Goal: Communication & Community: Share content

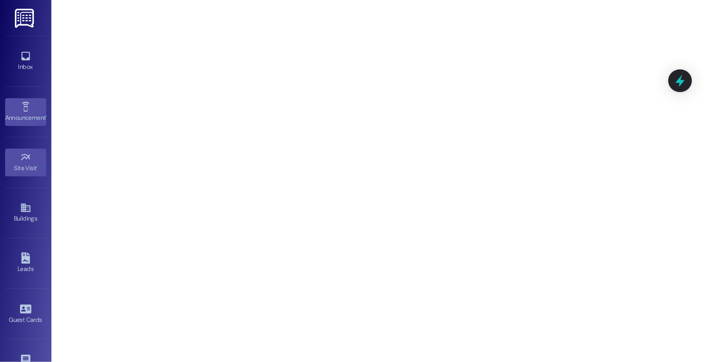
click at [24, 110] on icon at bounding box center [25, 106] width 11 height 11
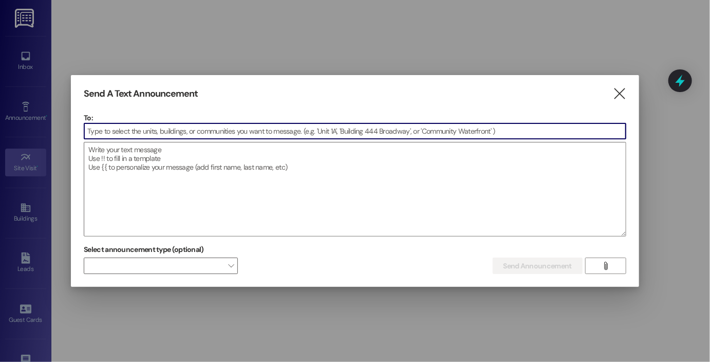
click at [147, 134] on input at bounding box center [354, 130] width 541 height 15
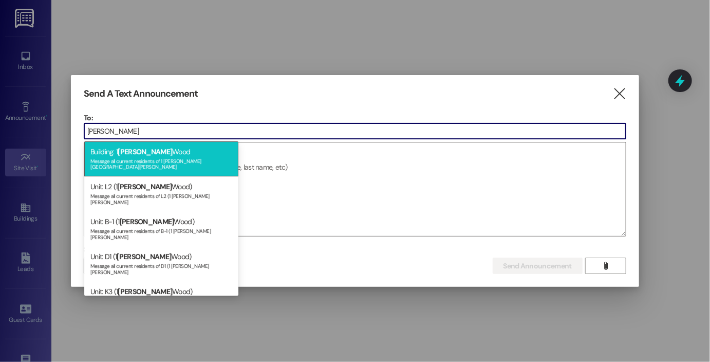
type input "[PERSON_NAME]"
click at [157, 158] on div "Message all current residents of 1 [PERSON_NAME][GEOGRAPHIC_DATA][PERSON_NAME]" at bounding box center [161, 163] width 142 height 14
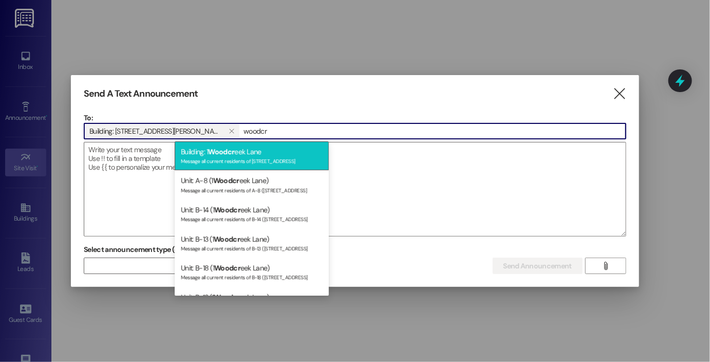
type input "woodcr"
click at [217, 154] on span "Woodcr" at bounding box center [221, 151] width 26 height 9
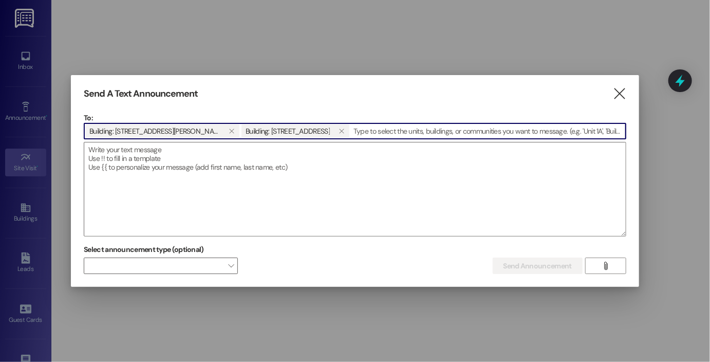
click at [708, 324] on div at bounding box center [355, 181] width 710 height 362
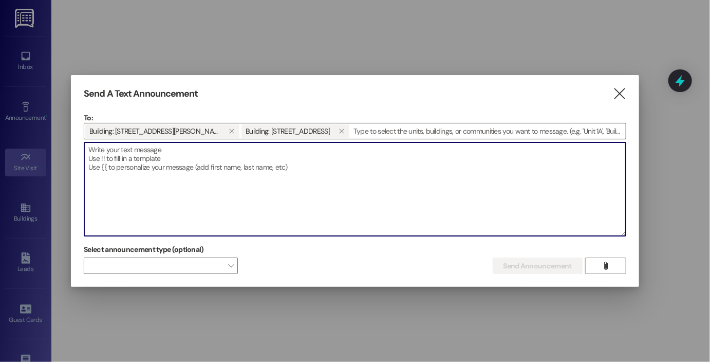
click at [288, 165] on textarea at bounding box center [354, 188] width 541 height 93
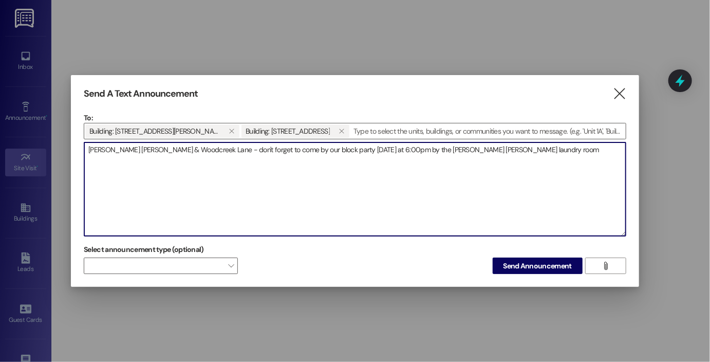
click at [385, 150] on textarea "[PERSON_NAME] [PERSON_NAME] & Woodcreek Lane - don't forget to come by our bloc…" at bounding box center [354, 188] width 541 height 93
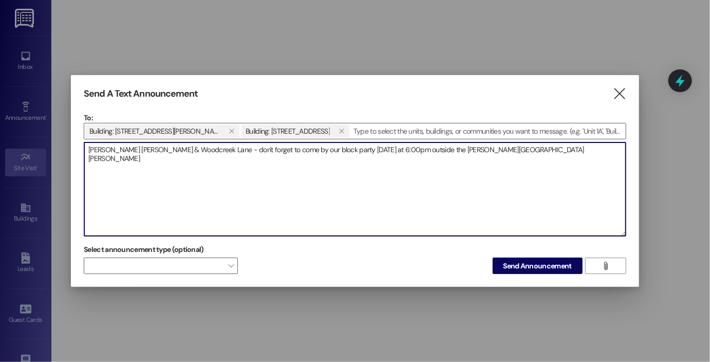
click at [511, 166] on textarea "[PERSON_NAME] [PERSON_NAME] & Woodcreek Lane - don't forget to come by our bloc…" at bounding box center [354, 188] width 541 height 93
click at [185, 151] on textarea "[PERSON_NAME] [PERSON_NAME] & Woodcreek Lane - don't forget to come by our bloc…" at bounding box center [354, 188] width 541 height 93
click at [548, 175] on textarea "[PERSON_NAME] [PERSON_NAME] & Woodcreek Lane - don't forget to come by our bloc…" at bounding box center [354, 188] width 541 height 93
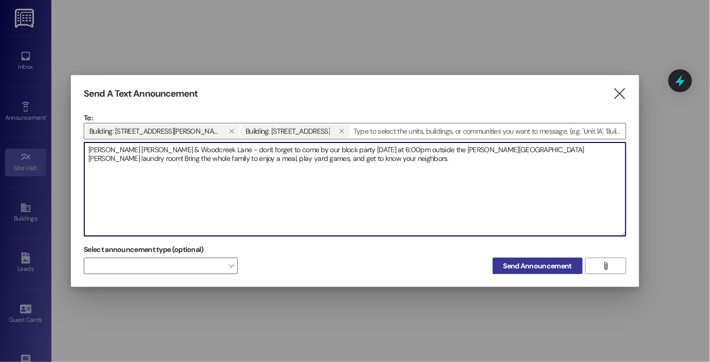
type textarea "[PERSON_NAME] [PERSON_NAME] & Woodcreek Lane - don't forget to come by our bloc…"
click at [515, 263] on span "Send Announcement" at bounding box center [537, 265] width 68 height 11
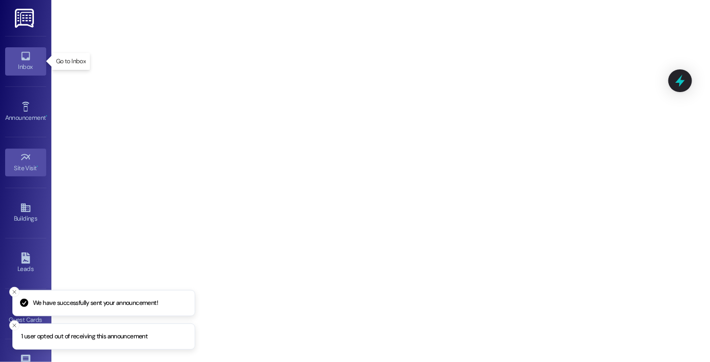
click at [23, 70] on div "Inbox" at bounding box center [25, 67] width 51 height 10
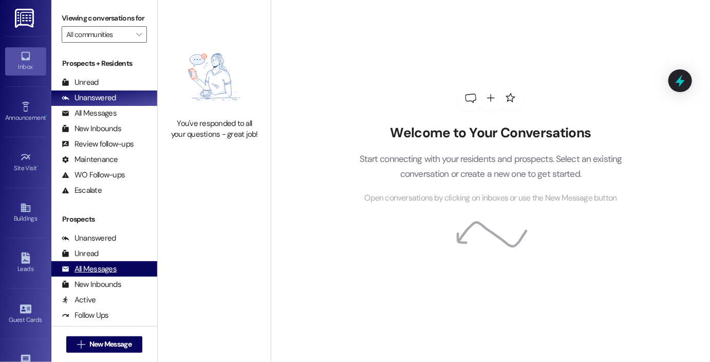
scroll to position [168, 0]
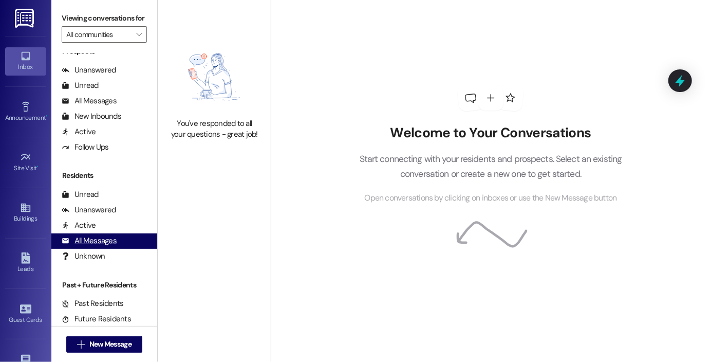
click at [103, 240] on div "All Messages" at bounding box center [89, 240] width 55 height 11
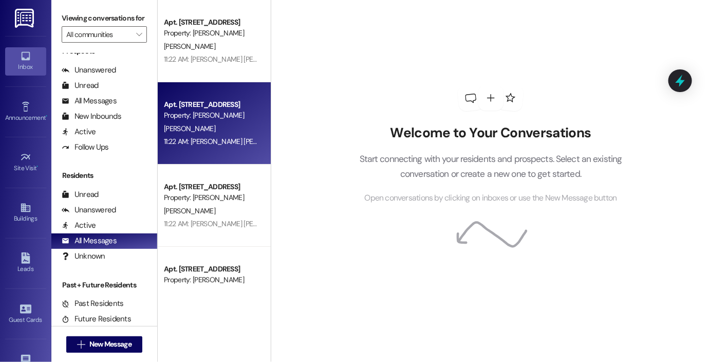
click at [211, 128] on div "[PERSON_NAME]" at bounding box center [211, 128] width 97 height 13
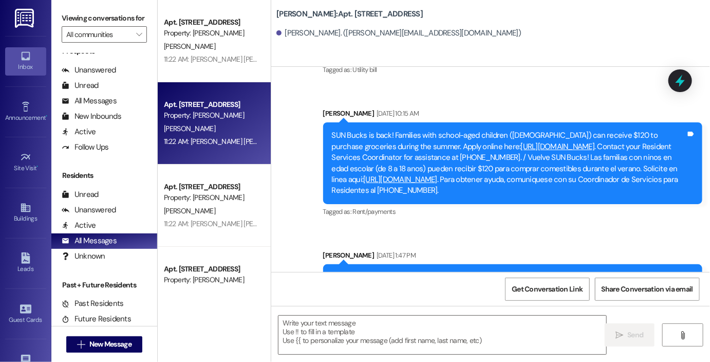
scroll to position [3407, 0]
